Goal: Information Seeking & Learning: Learn about a topic

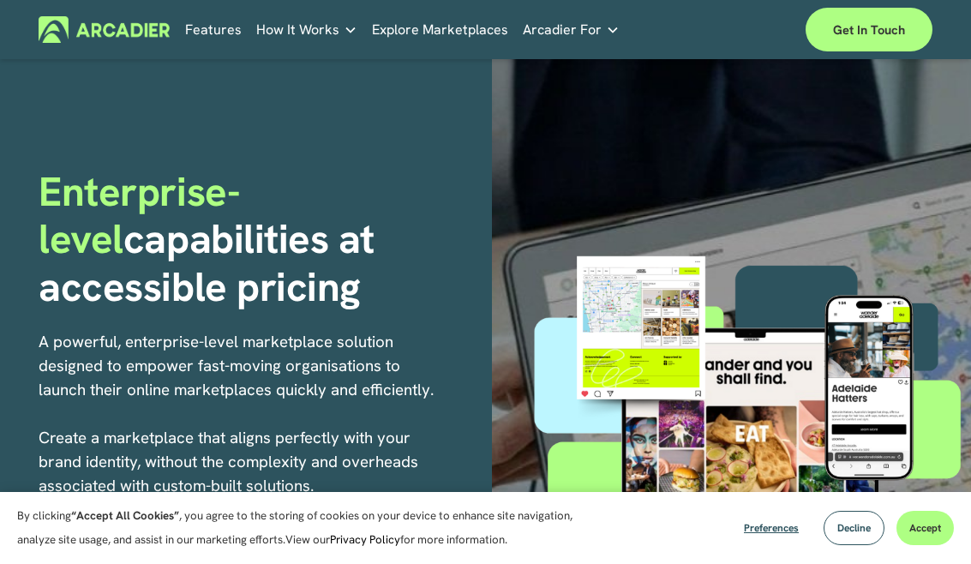
scroll to position [15, 0]
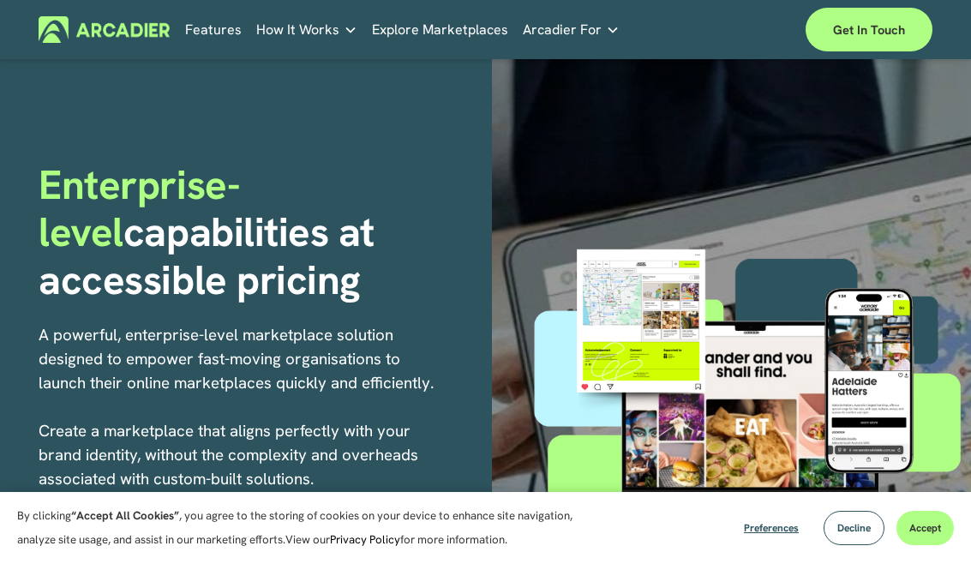
click at [0, 0] on link "Real Estate Whether you sell or rent out real estate, our marketplace tech seam…" at bounding box center [0, 0] width 0 height 0
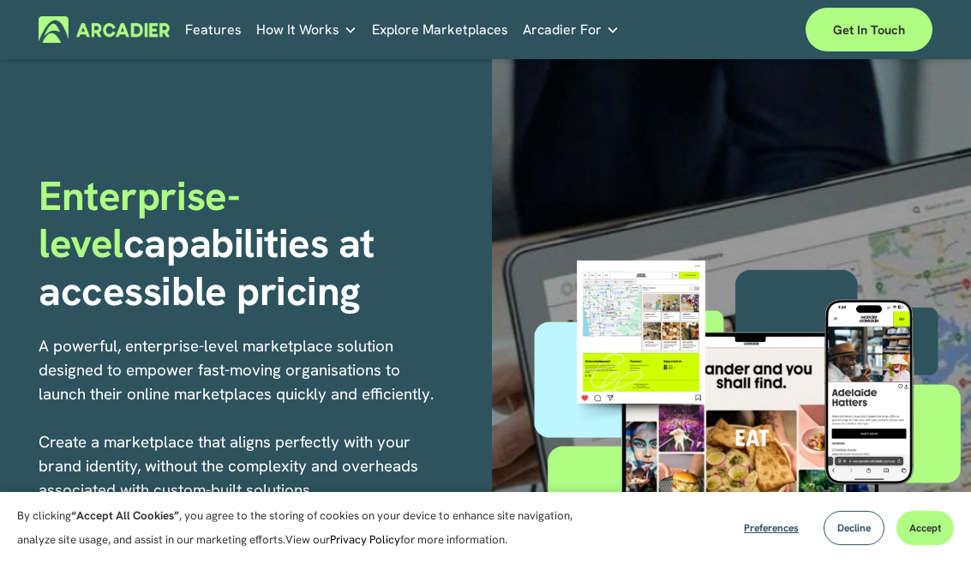
scroll to position [0, 0]
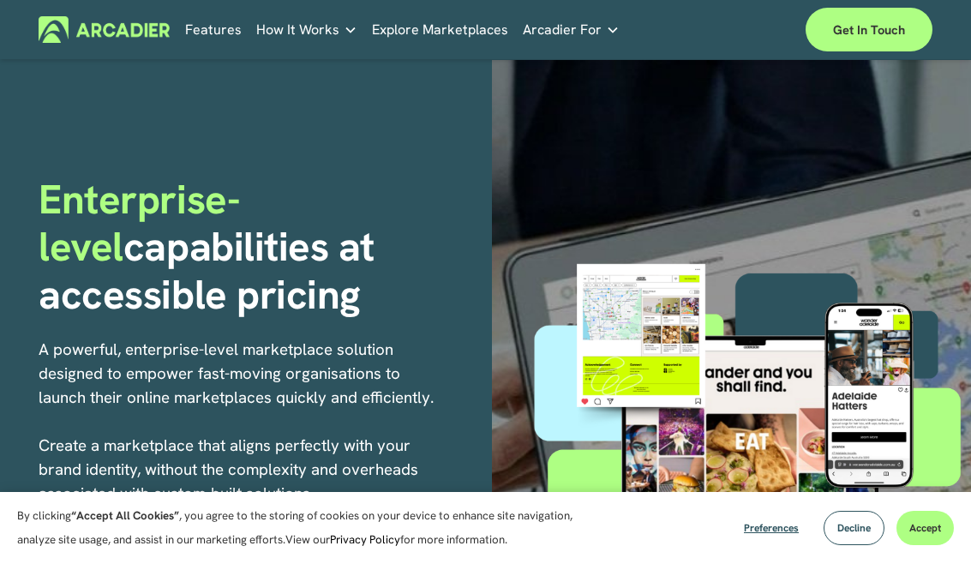
click at [0, 0] on link "Retail Marketplaces Whatever you are offering to your customer, we bring it all…" at bounding box center [0, 0] width 0 height 0
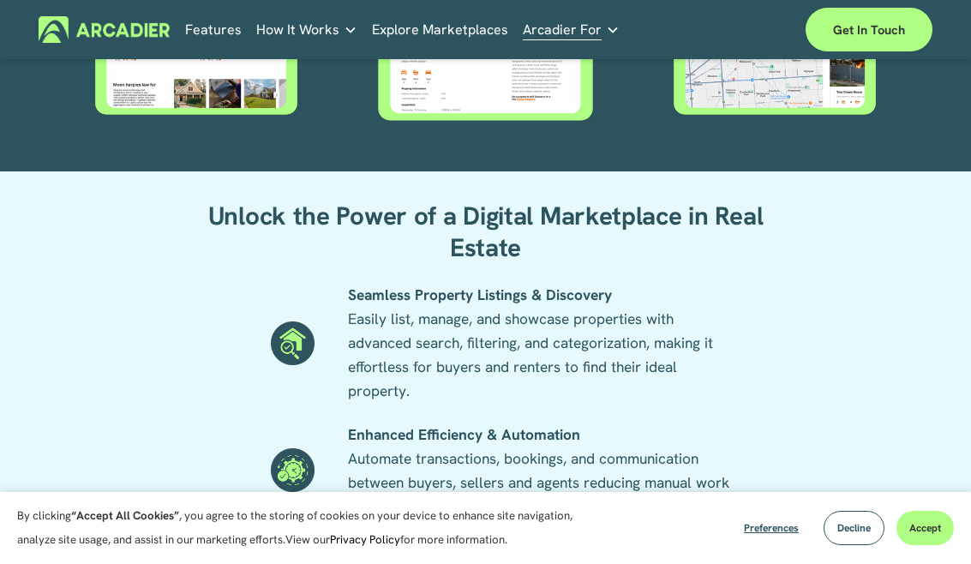
scroll to position [885, 0]
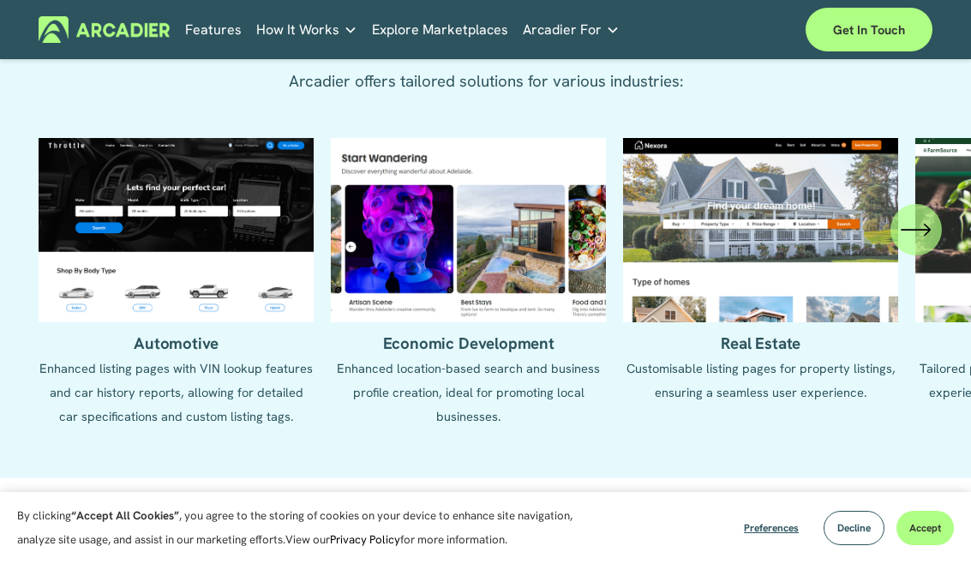
scroll to position [1488, 0]
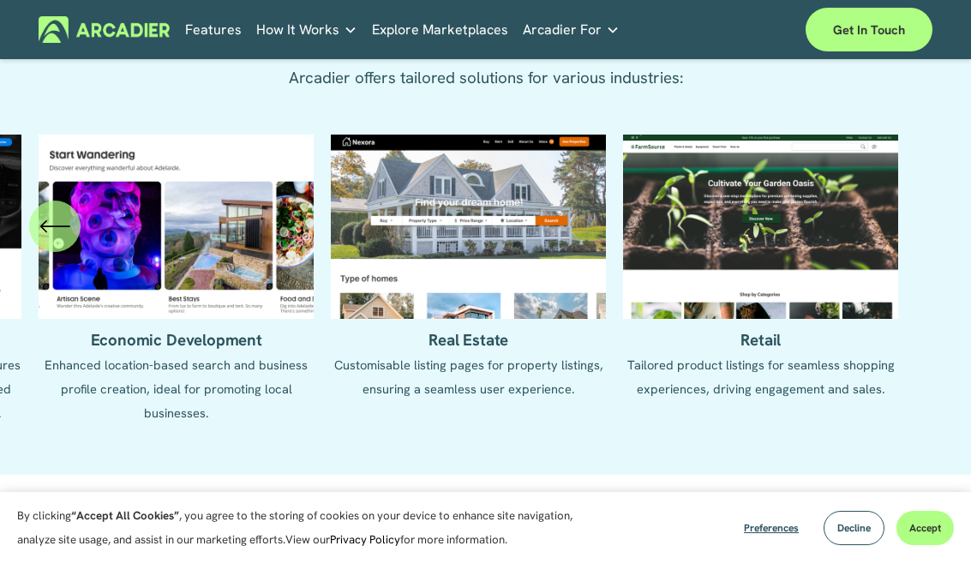
click at [413, 285] on ul "Automotive Enhanced listing pages with VIN lookup features and car history repo…" at bounding box center [485, 292] width 893 height 314
click at [387, 276] on ul "Automotive Enhanced listing pages with VIN lookup features and car history repo…" at bounding box center [485, 292] width 893 height 314
click at [470, 332] on ul "Automotive Enhanced listing pages with VIN lookup features and car history repo…" at bounding box center [485, 292] width 893 height 314
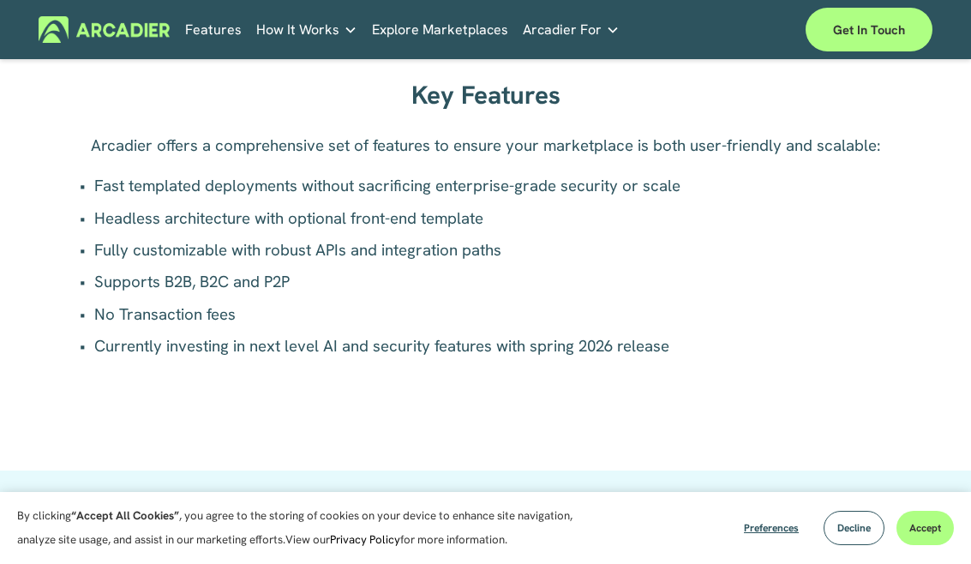
scroll to position [983, 0]
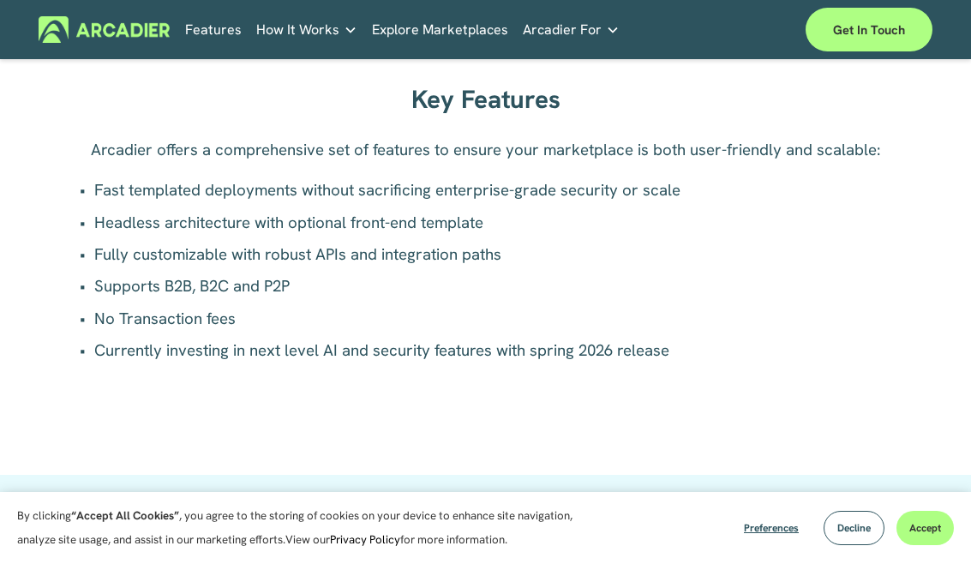
click at [374, 36] on link "Explore Marketplaces" at bounding box center [440, 29] width 136 height 27
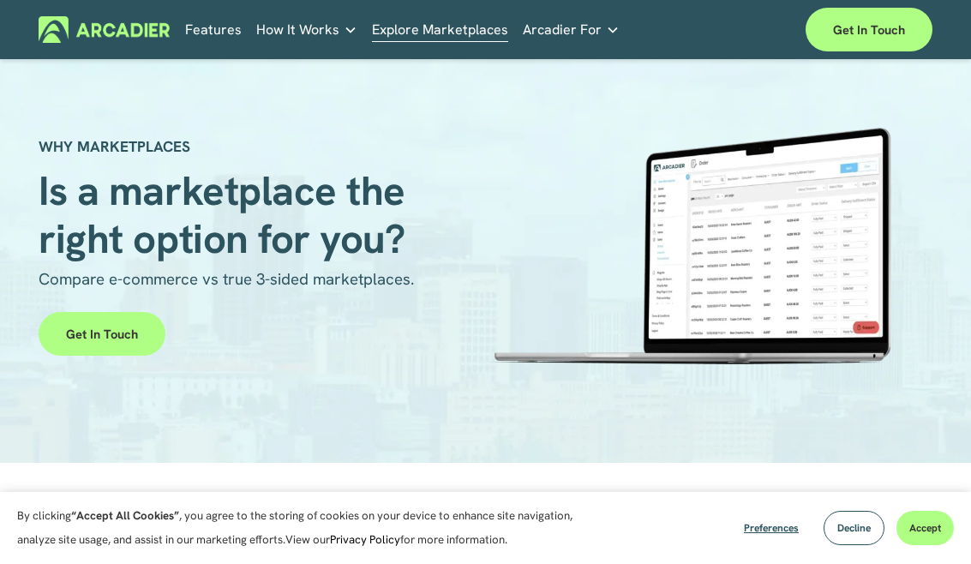
click at [202, 33] on link "Features" at bounding box center [213, 29] width 57 height 27
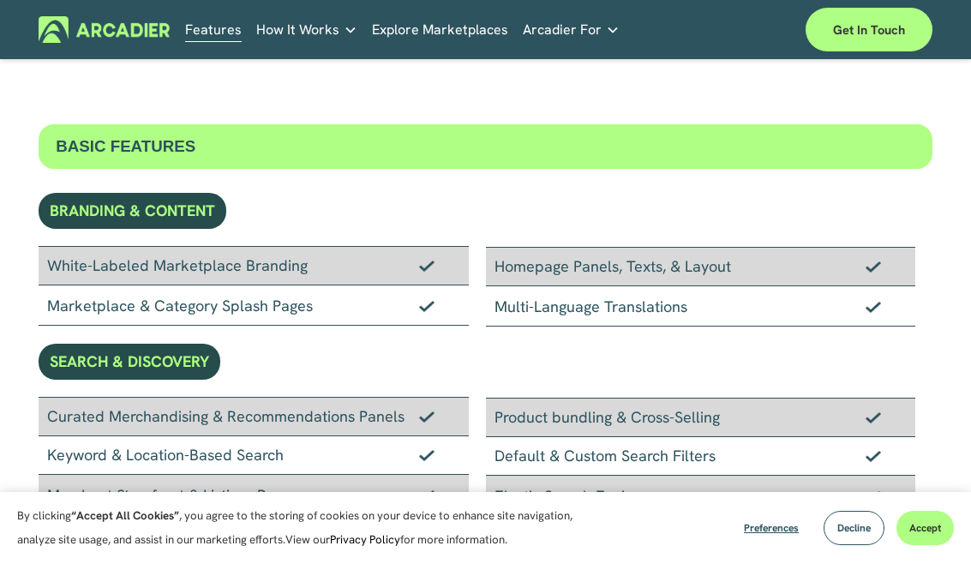
click at [427, 20] on link "Explore Marketplaces" at bounding box center [440, 29] width 136 height 27
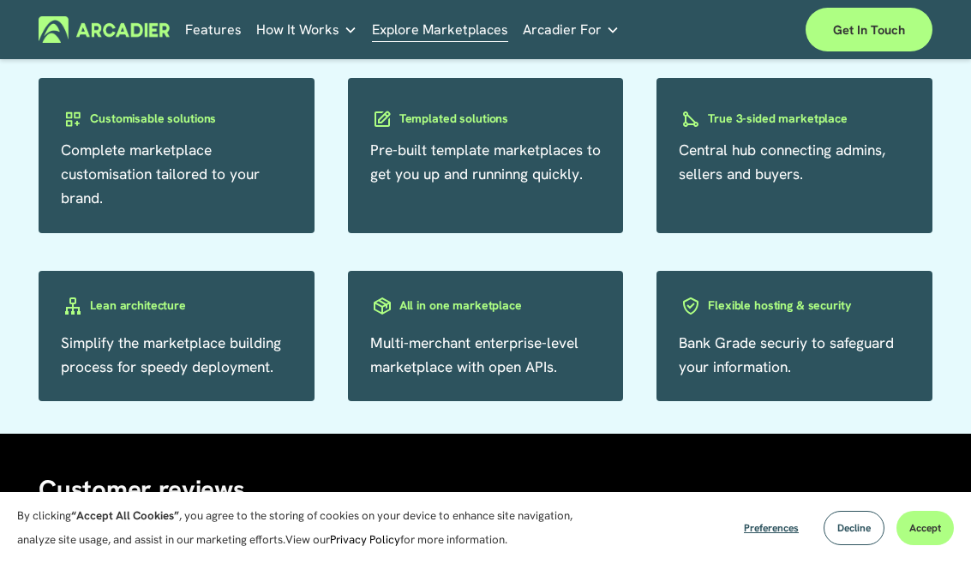
scroll to position [2528, 0]
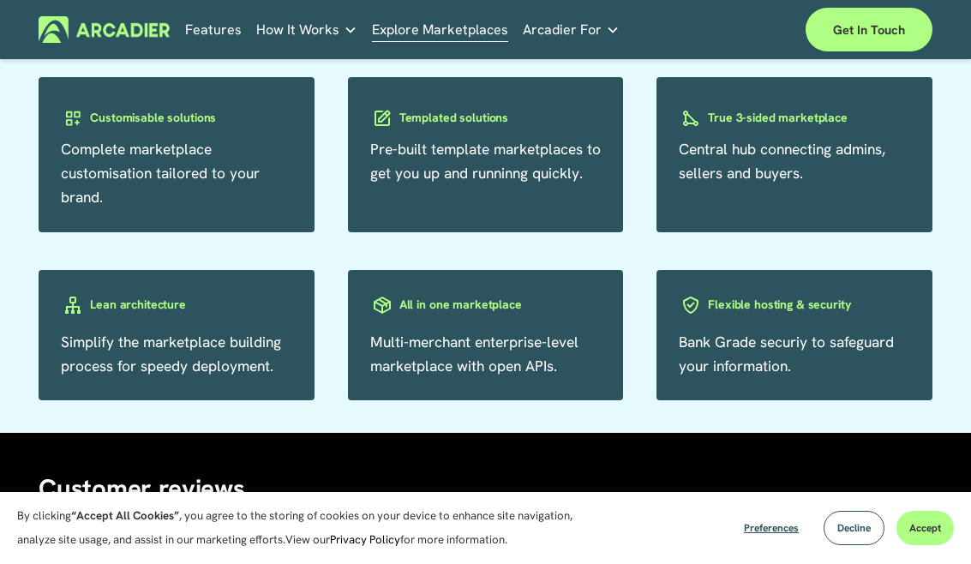
click at [450, 166] on span "Pre-built template marketplaces to get you up and runninng quickly." at bounding box center [485, 161] width 231 height 43
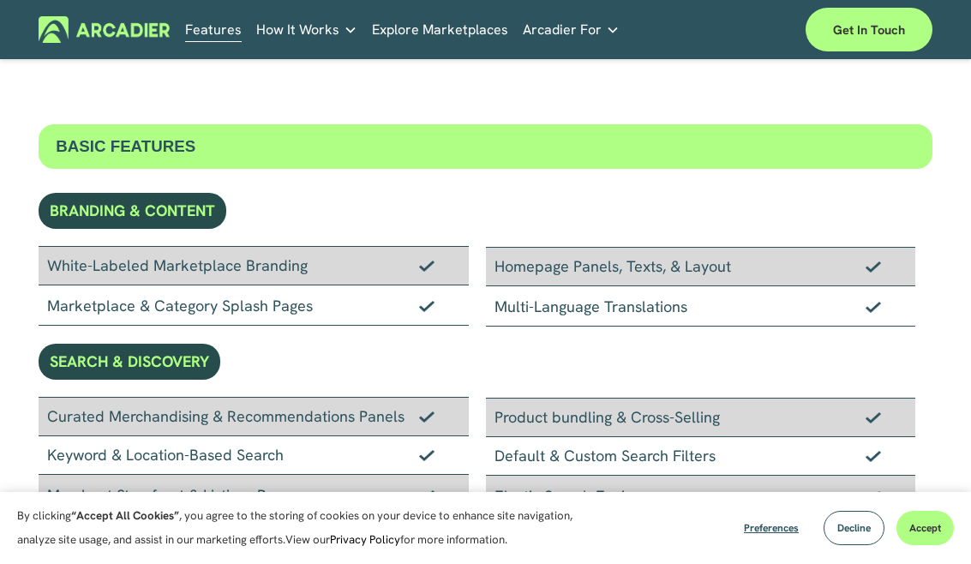
click at [117, 37] on img at bounding box center [104, 29] width 131 height 27
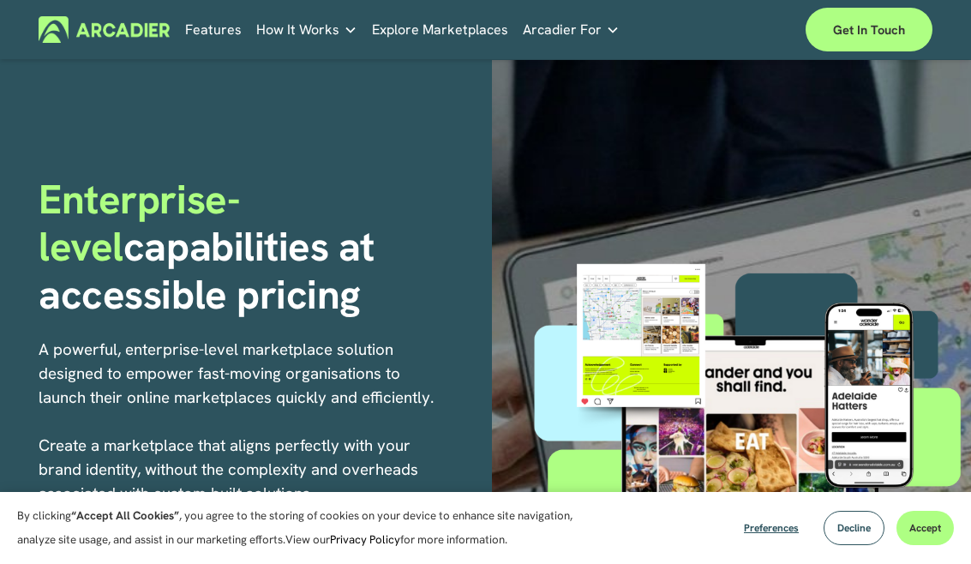
click at [118, 21] on img at bounding box center [104, 29] width 131 height 27
click at [881, 33] on link "Get in touch" at bounding box center [869, 30] width 127 height 44
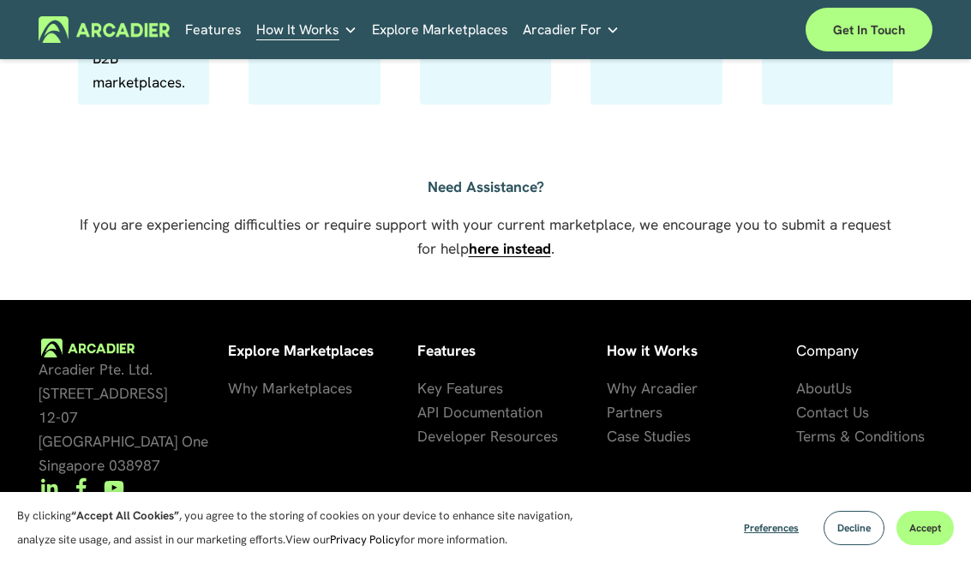
scroll to position [1114, 0]
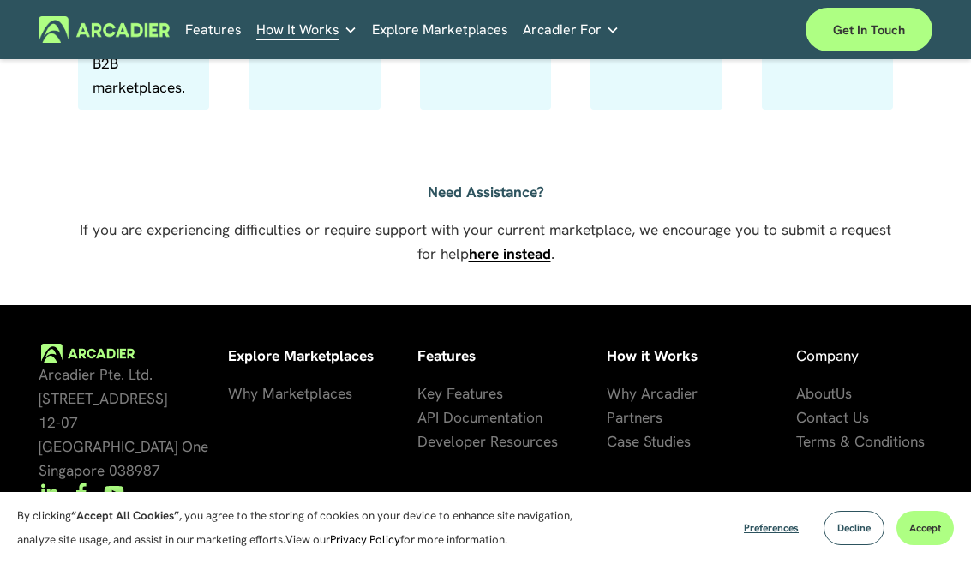
click at [117, 486] on use "YouTube" at bounding box center [115, 493] width 20 height 14
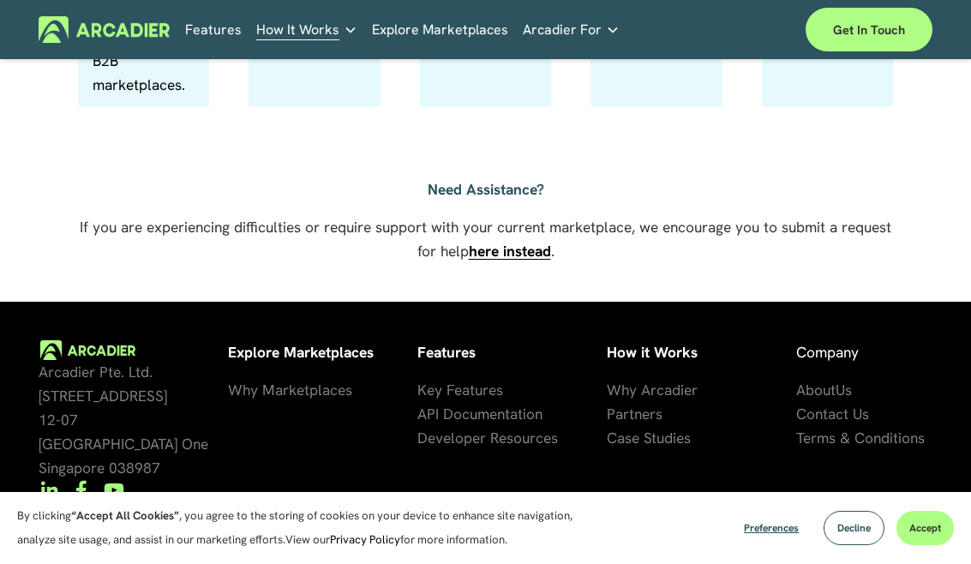
scroll to position [1139, 0]
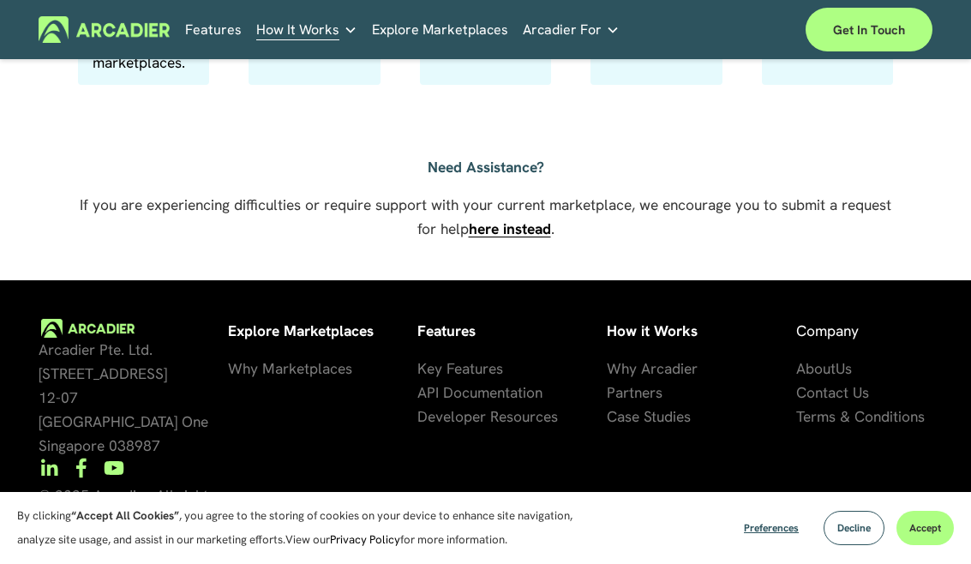
click at [208, 32] on link "Features" at bounding box center [213, 29] width 57 height 27
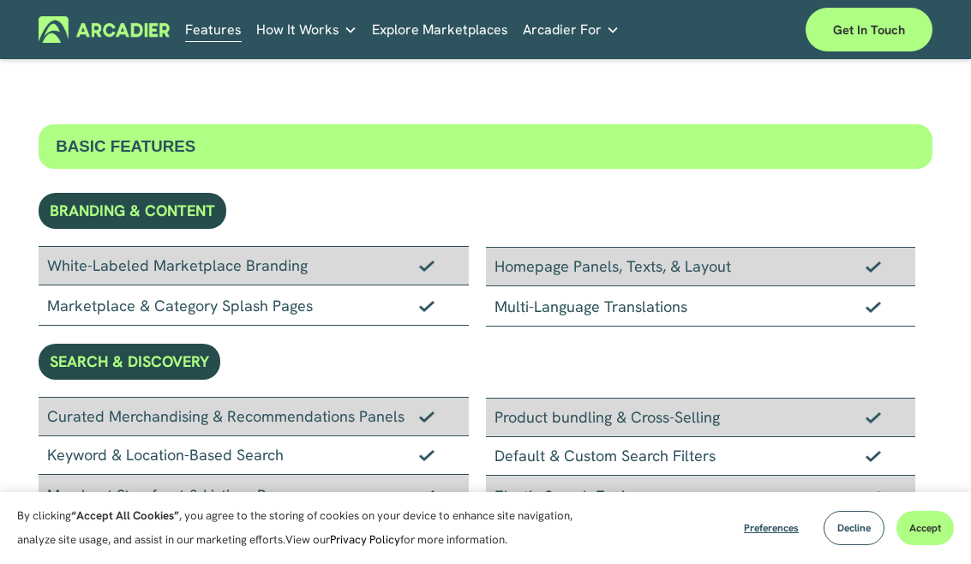
click at [430, 28] on link "Explore Marketplaces" at bounding box center [440, 29] width 136 height 27
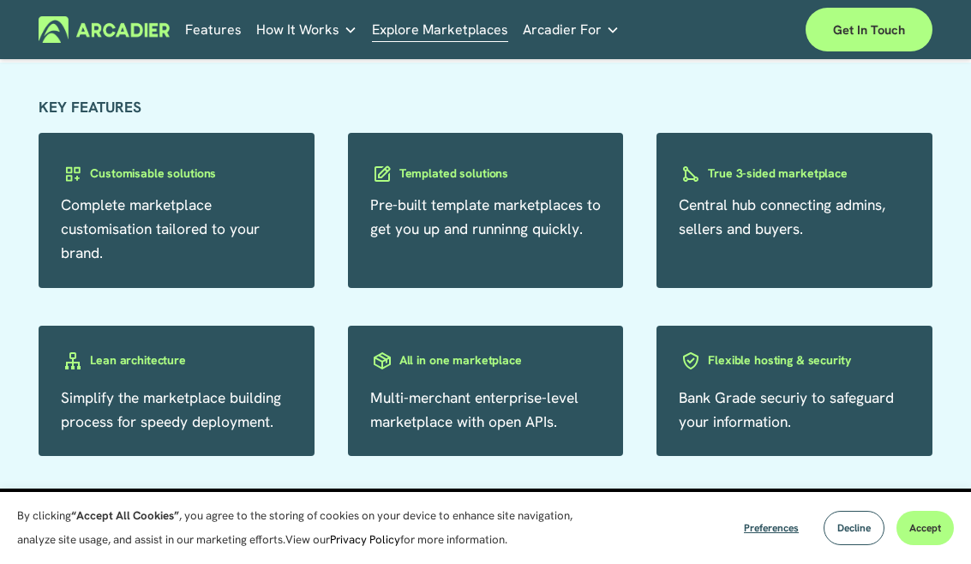
scroll to position [2480, 0]
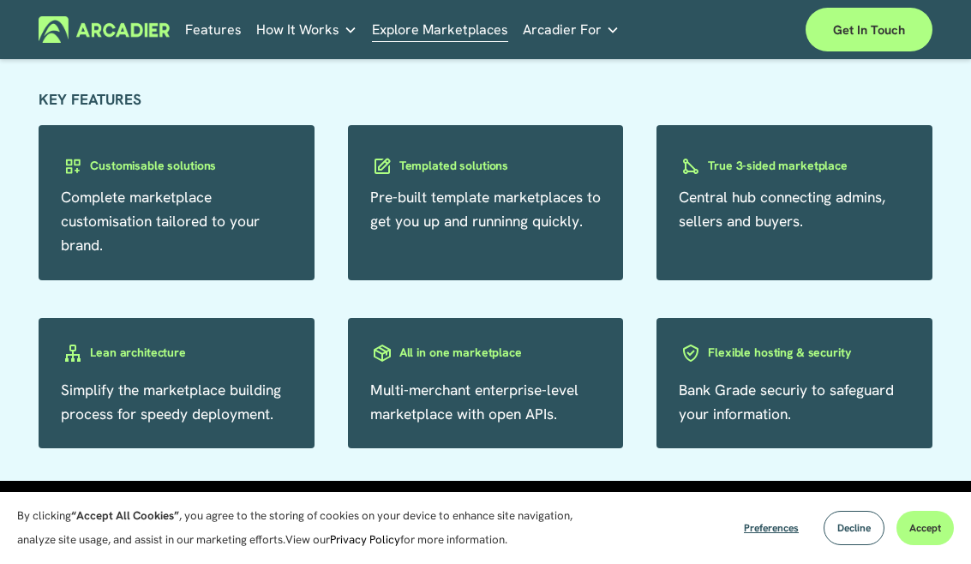
click at [420, 397] on span "Multi-merchant enterprise-level marketplace with open APIs." at bounding box center [474, 402] width 208 height 43
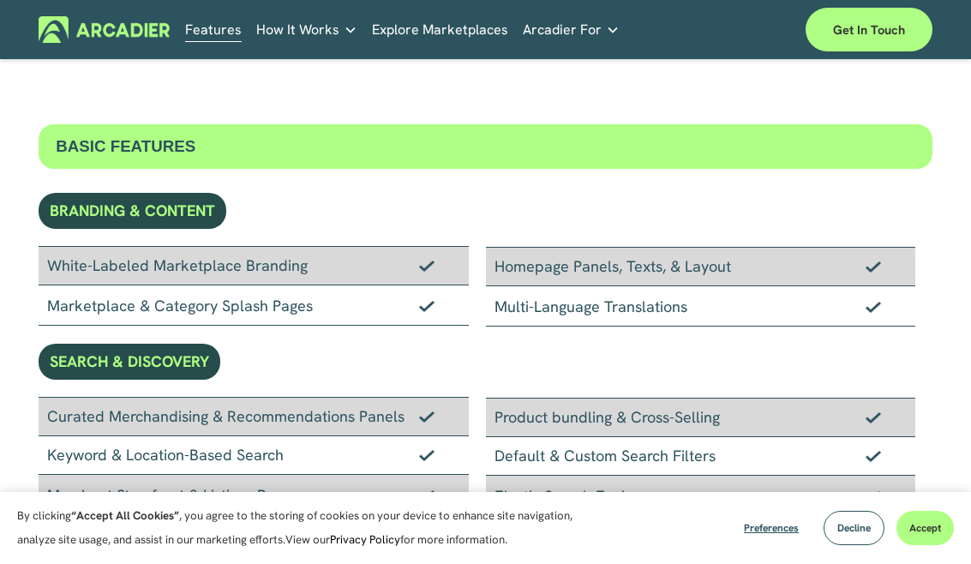
click at [201, 32] on link "Features" at bounding box center [213, 29] width 57 height 27
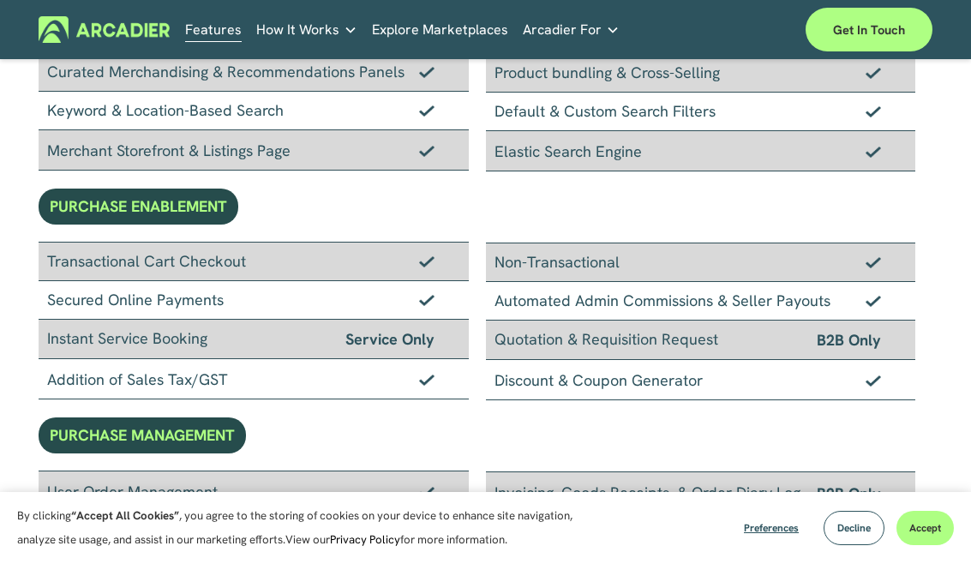
scroll to position [345, 0]
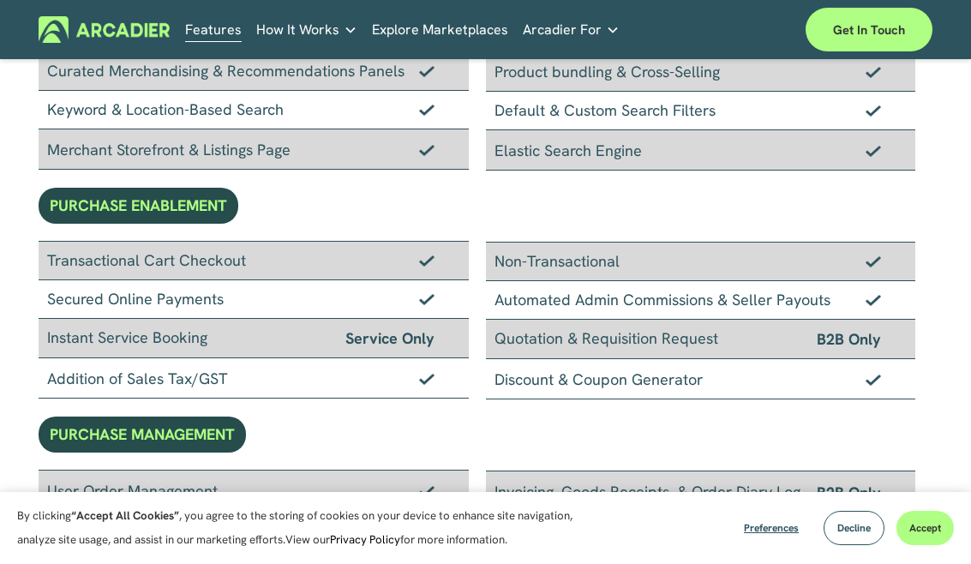
click at [294, 32] on span "How It Works" at bounding box center [297, 30] width 83 height 24
click at [335, 29] on span "How It Works" at bounding box center [297, 30] width 83 height 24
click at [0, 0] on link "Real Estate Whether you sell or rent out real estate, our marketplace tech seam…" at bounding box center [0, 0] width 0 height 0
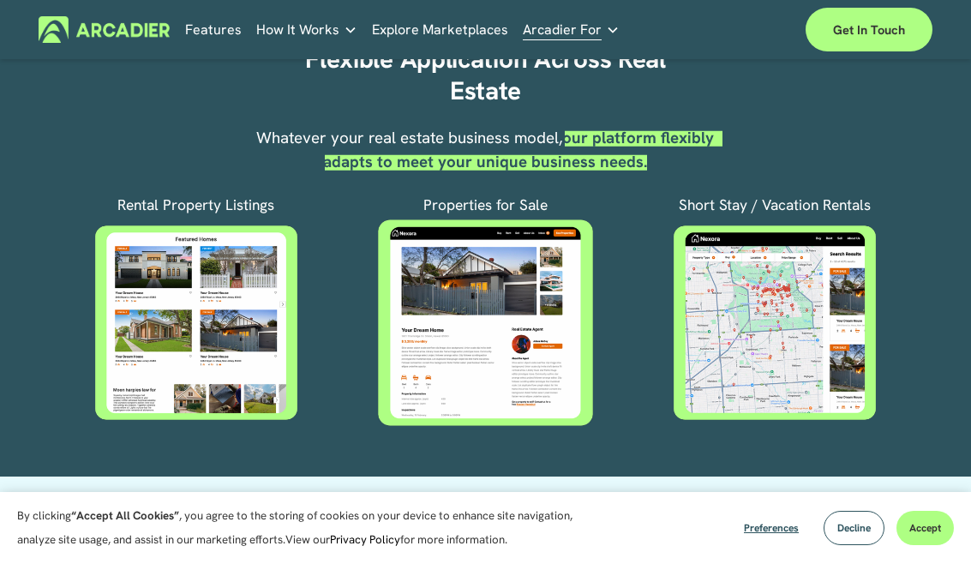
scroll to position [589, 0]
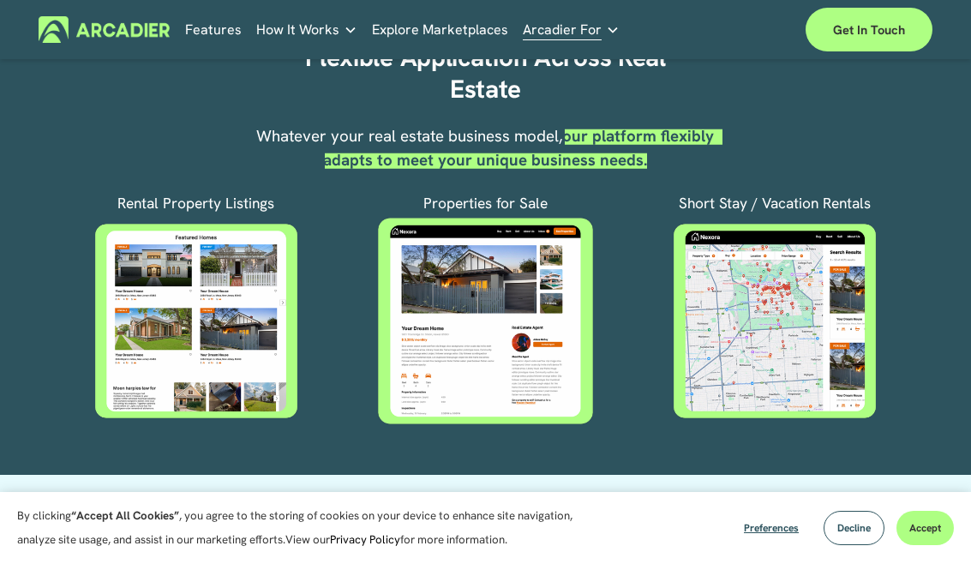
click at [471, 355] on div at bounding box center [485, 320] width 251 height 211
click at [458, 326] on div at bounding box center [485, 320] width 251 height 211
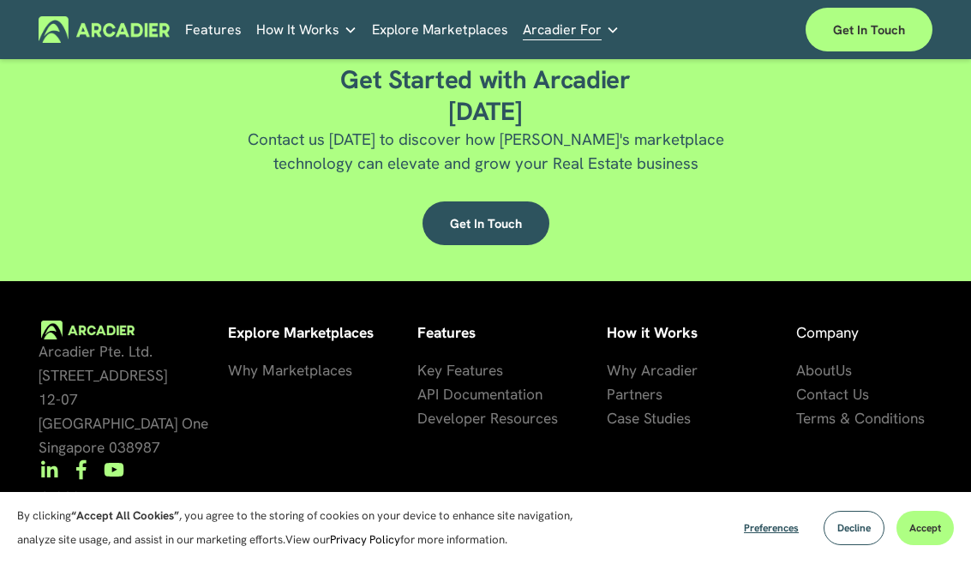
scroll to position [3011, 0]
